Goal: Information Seeking & Learning: Learn about a topic

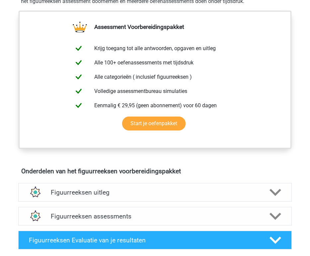
scroll to position [310, 0]
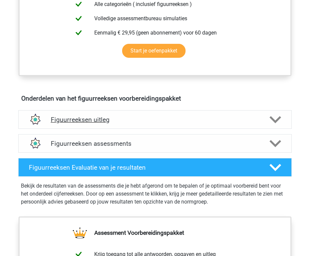
click at [129, 117] on h4 "Figuurreeksen uitleg" at bounding box center [155, 120] width 208 height 8
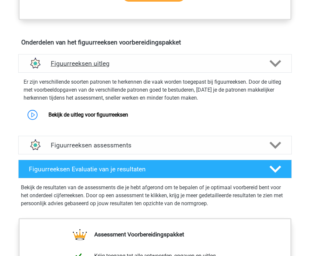
scroll to position [367, 0]
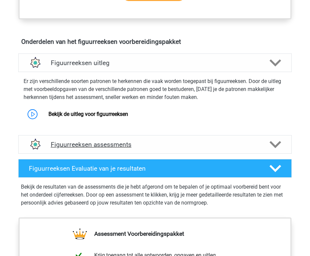
click at [136, 145] on h4 "Figuurreeksen assessments" at bounding box center [155, 145] width 208 height 8
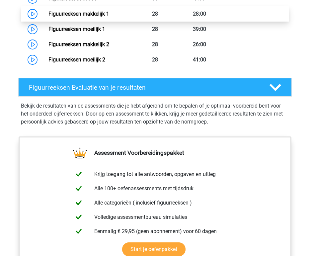
scroll to position [498, 0]
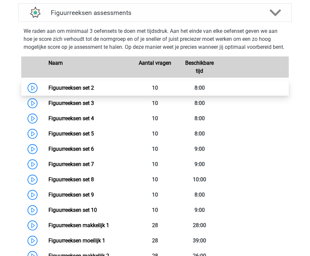
click at [94, 91] on link "Figuurreeksen set 2" at bounding box center [70, 88] width 45 height 6
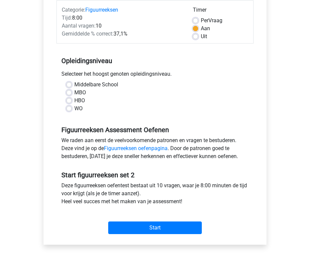
scroll to position [86, 0]
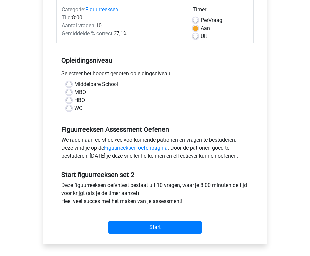
click at [72, 111] on div "WO" at bounding box center [154, 108] width 177 height 8
click at [74, 110] on label "WO" at bounding box center [78, 108] width 8 height 8
click at [70, 110] on input "WO" at bounding box center [68, 107] width 5 height 7
radio input "true"
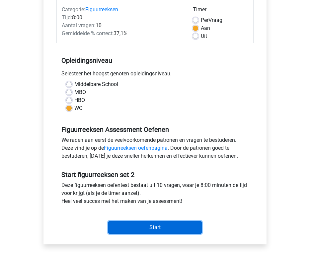
click at [150, 226] on input "Start" at bounding box center [155, 227] width 94 height 13
